Goal: Find specific page/section

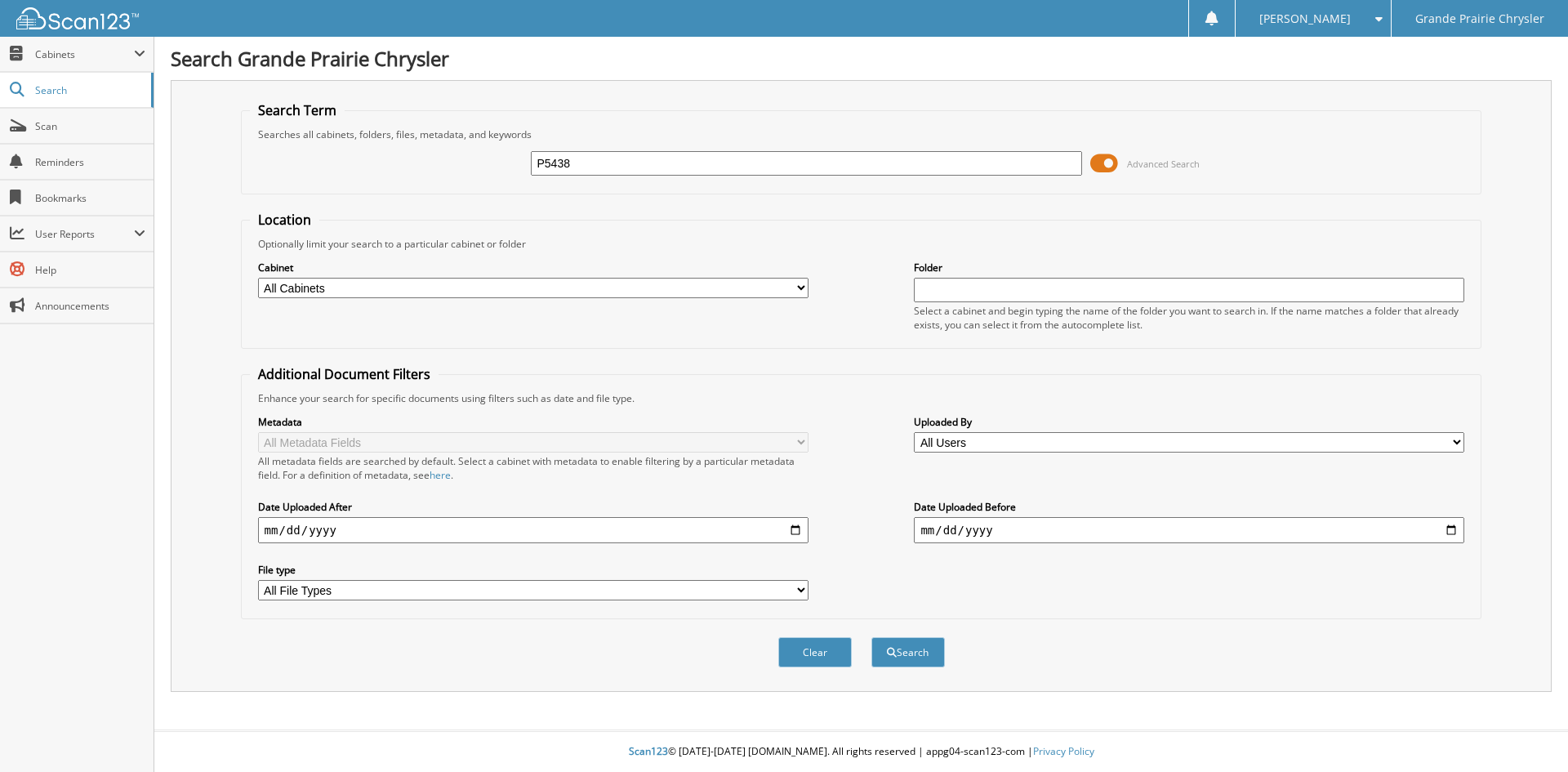
type input "P5438"
click at [871, 637] on button "Search" at bounding box center [908, 652] width 73 height 30
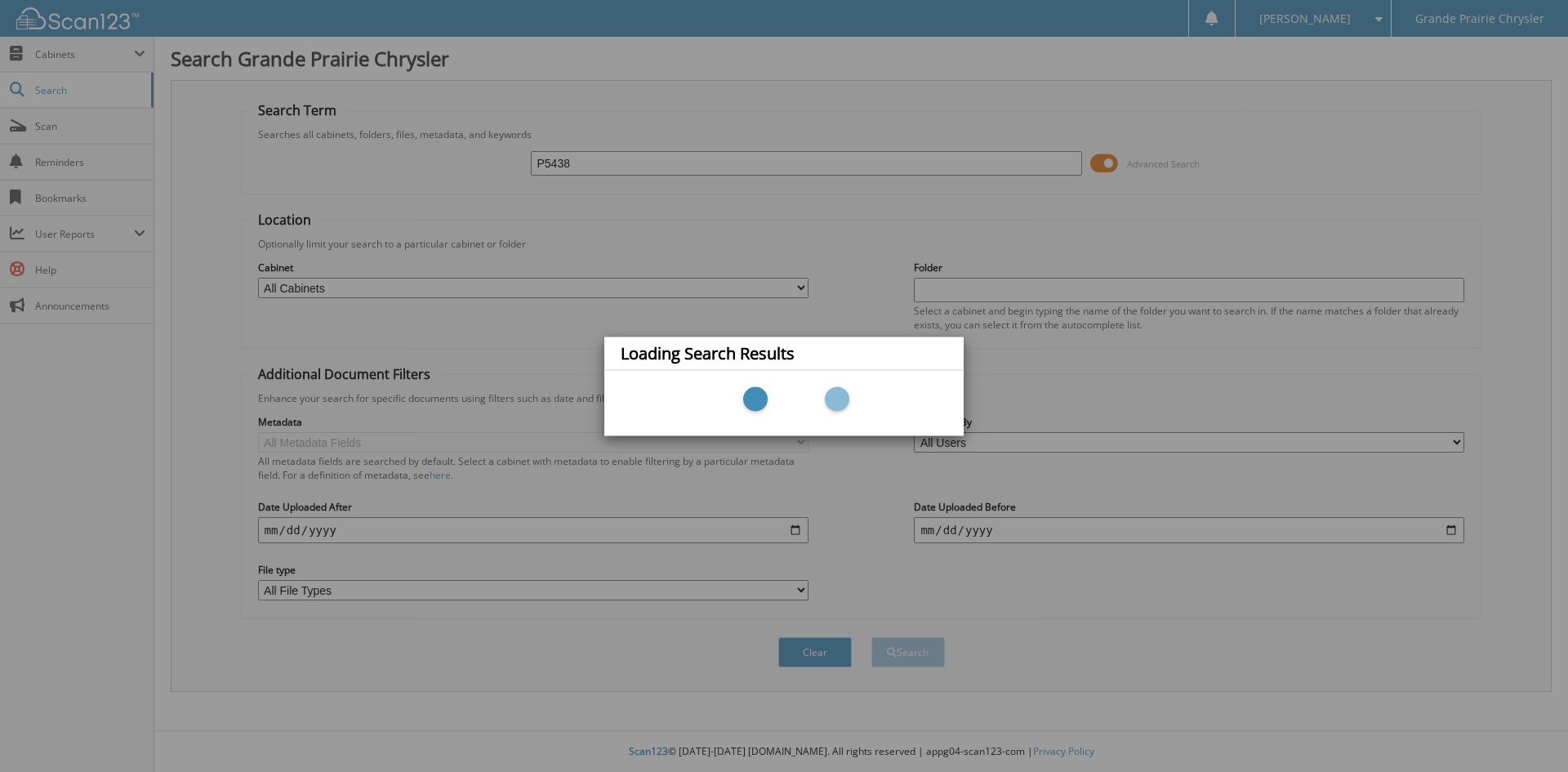
drag, startPoint x: 756, startPoint y: 257, endPoint x: 546, endPoint y: 89, distance: 268.9
click at [753, 247] on div "Loading Search Results" at bounding box center [784, 386] width 1568 height 772
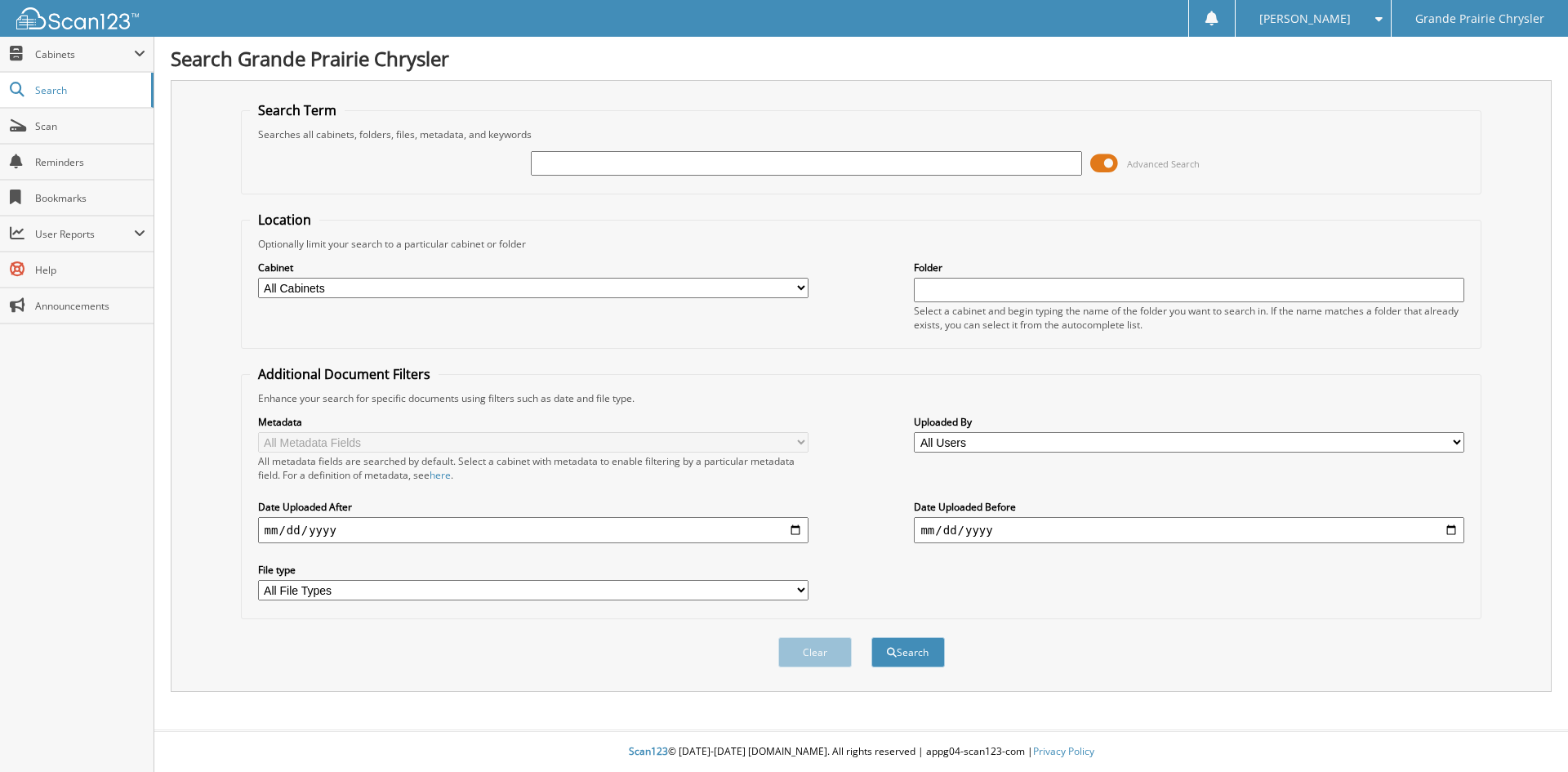
click at [665, 159] on input "text" at bounding box center [805, 162] width 550 height 24
type input "P5438"
click at [871, 637] on button "Search" at bounding box center [908, 652] width 73 height 30
click at [1106, 156] on span at bounding box center [1103, 162] width 28 height 24
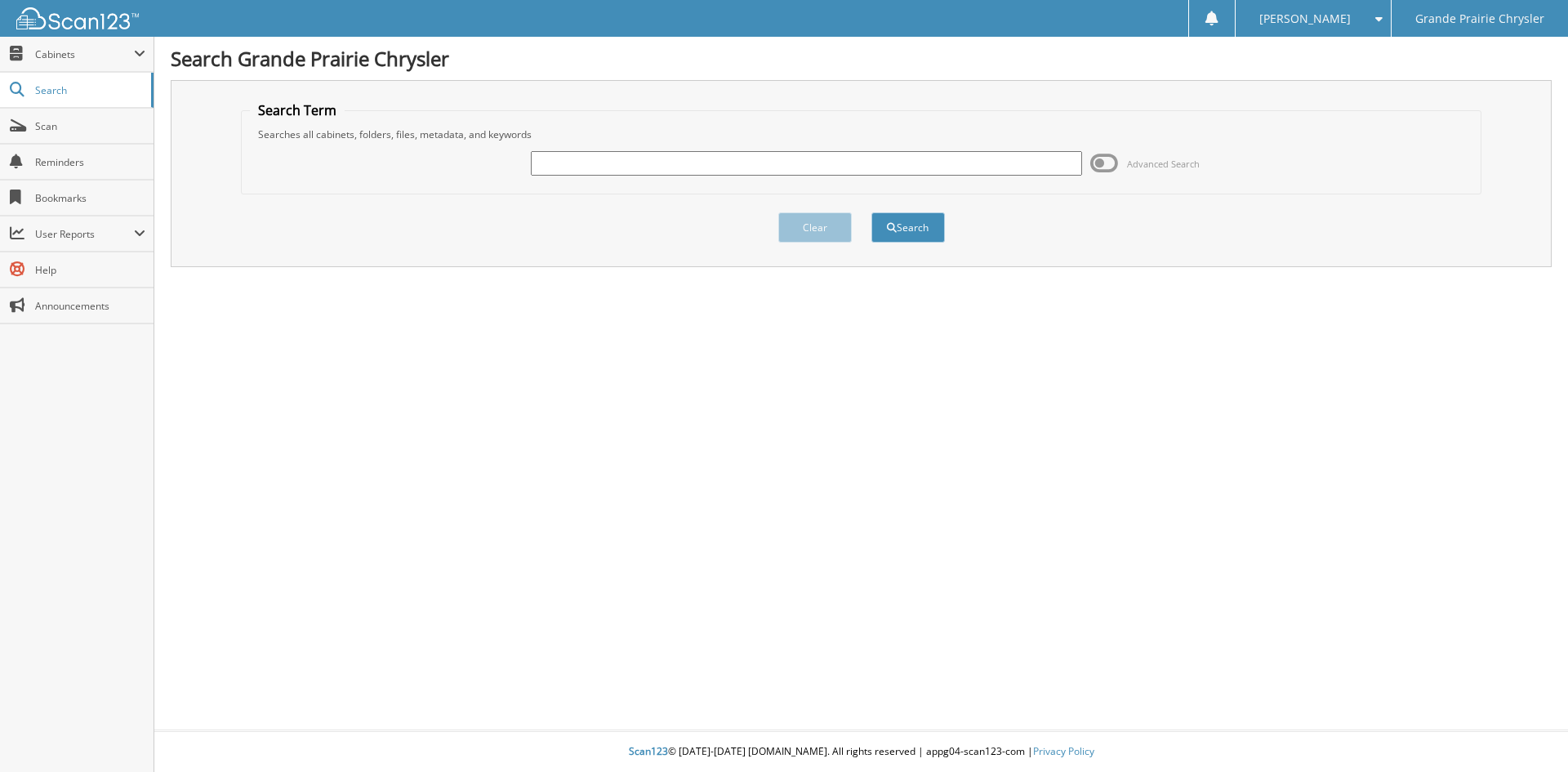
paste input "25J47394A"
click at [582, 164] on input "25J47394A" at bounding box center [805, 162] width 550 height 24
type input "P5438"
click at [871, 212] on button "Search" at bounding box center [908, 228] width 73 height 30
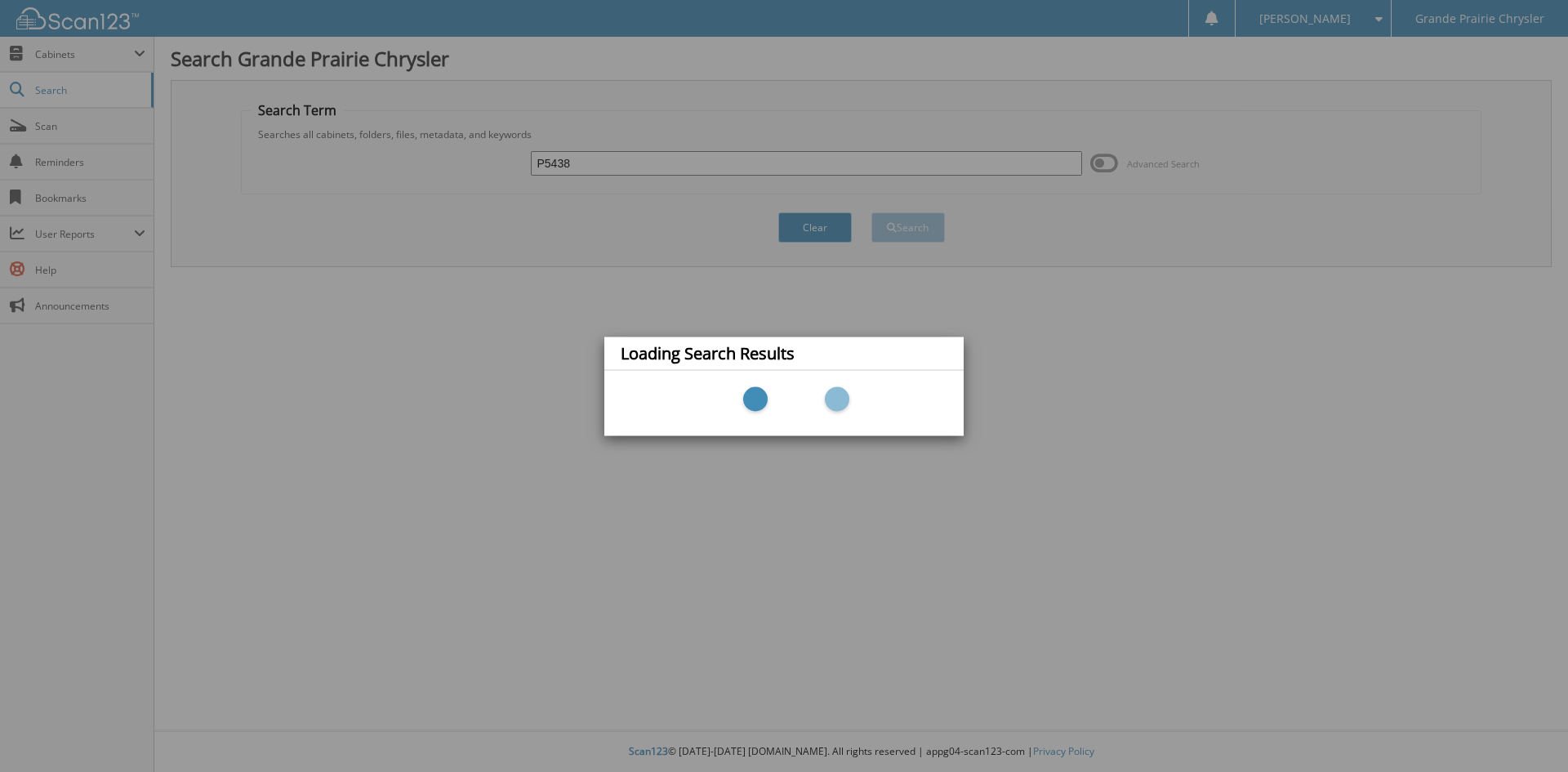
click at [1126, 452] on div "Loading Search Results" at bounding box center [784, 386] width 1568 height 772
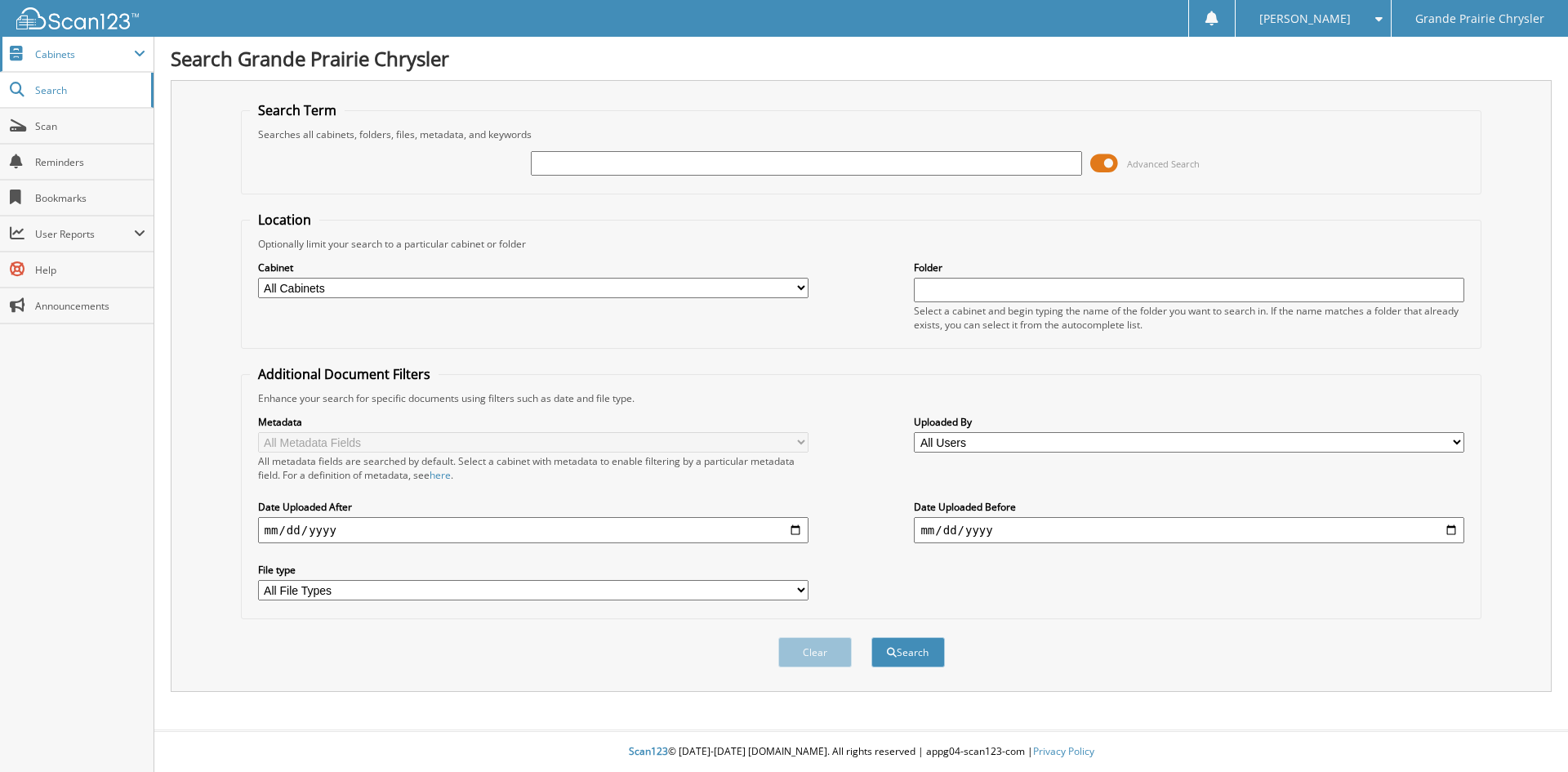
click at [75, 54] on span "Cabinets" at bounding box center [84, 54] width 99 height 14
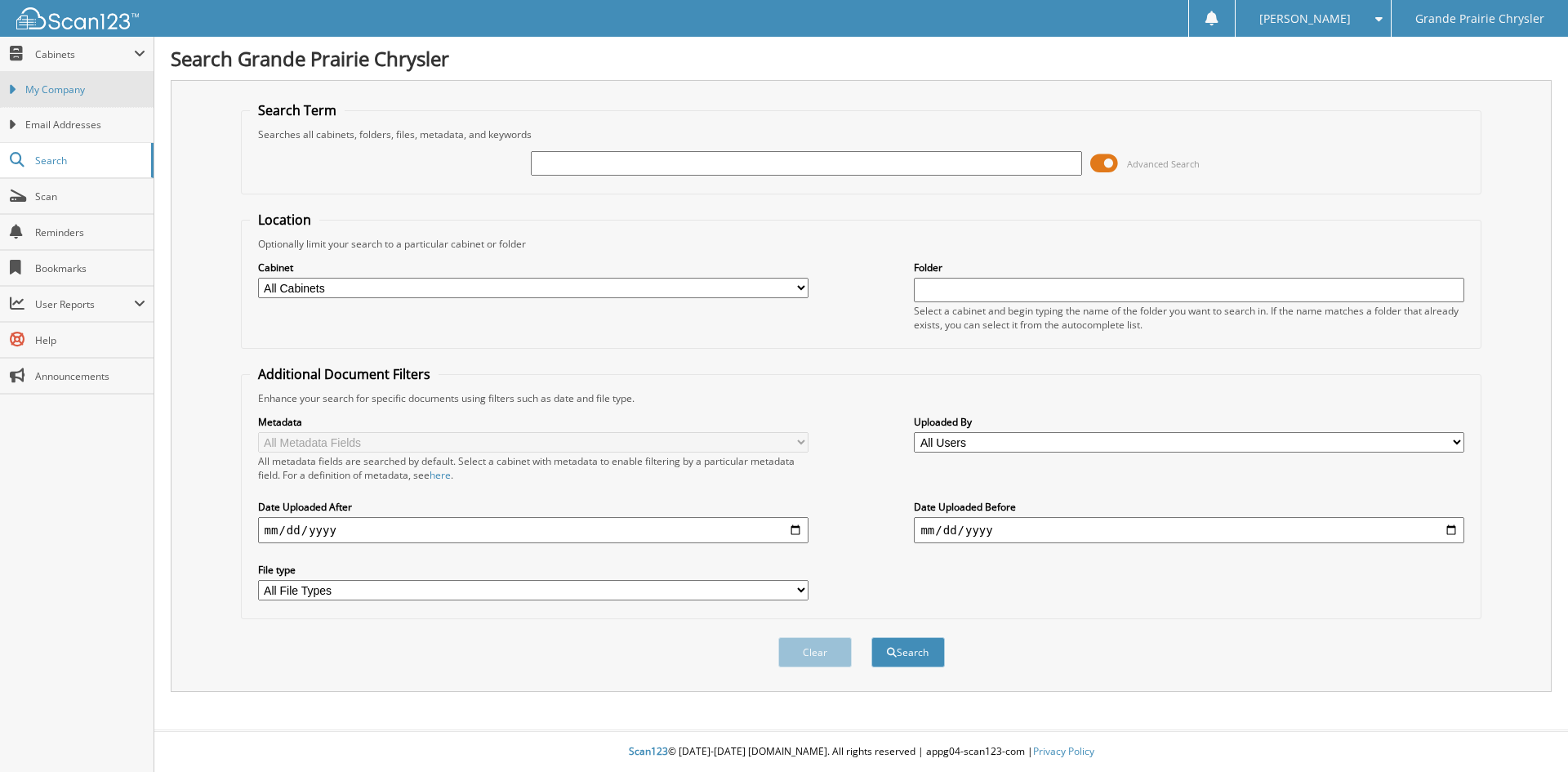
click at [62, 90] on span "My Company" at bounding box center [85, 89] width 120 height 14
